Goal: Transaction & Acquisition: Subscribe to service/newsletter

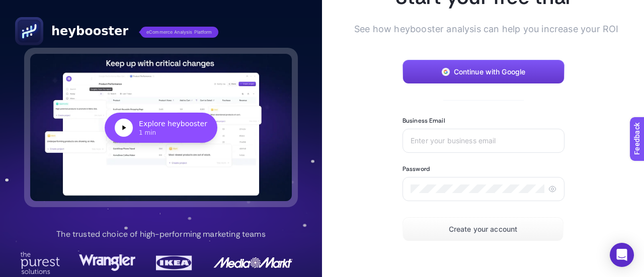
click at [443, 76] on button "Continue with Google" at bounding box center [484, 72] width 162 height 24
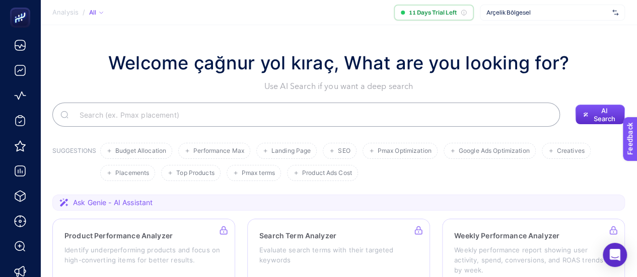
click at [560, 13] on span "Arçelik Bölgesel" at bounding box center [547, 13] width 122 height 8
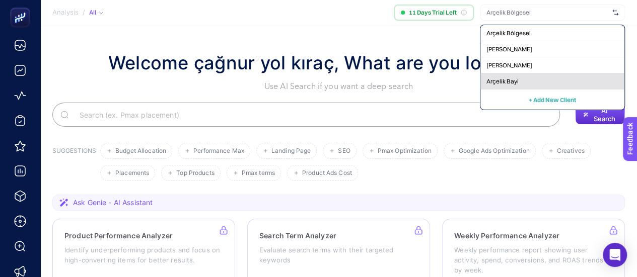
click at [540, 78] on div "Arçelik Bayi" at bounding box center [552, 81] width 144 height 16
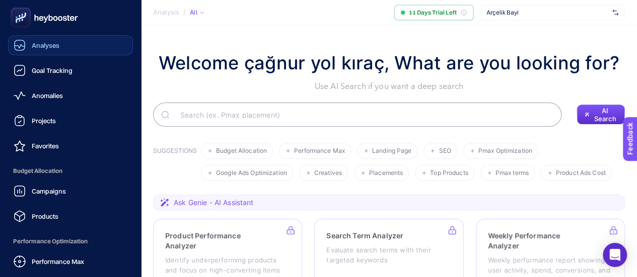
click at [63, 44] on link "Analyses" at bounding box center [70, 45] width 125 height 20
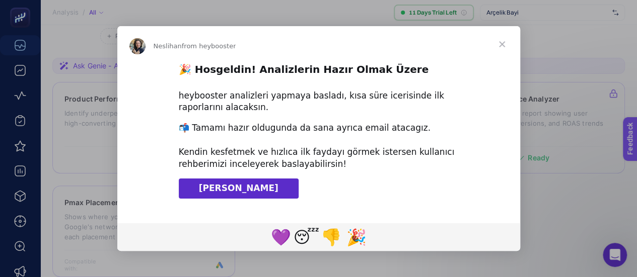
scroll to position [151, 0]
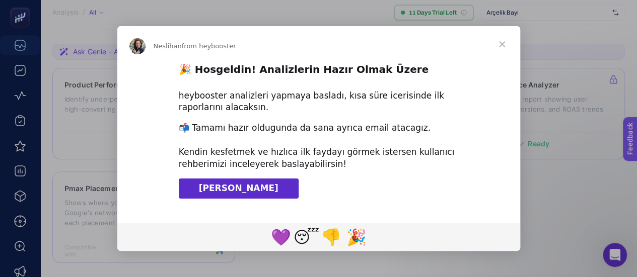
click at [236, 187] on span "Klavuzu İndir" at bounding box center [239, 188] width 80 height 10
click at [498, 47] on span "Close" at bounding box center [502, 44] width 36 height 36
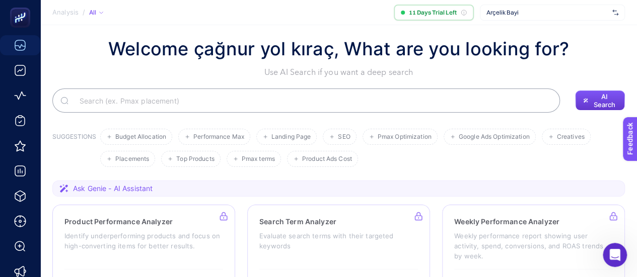
scroll to position [0, 0]
